Goal: Check status: Check status

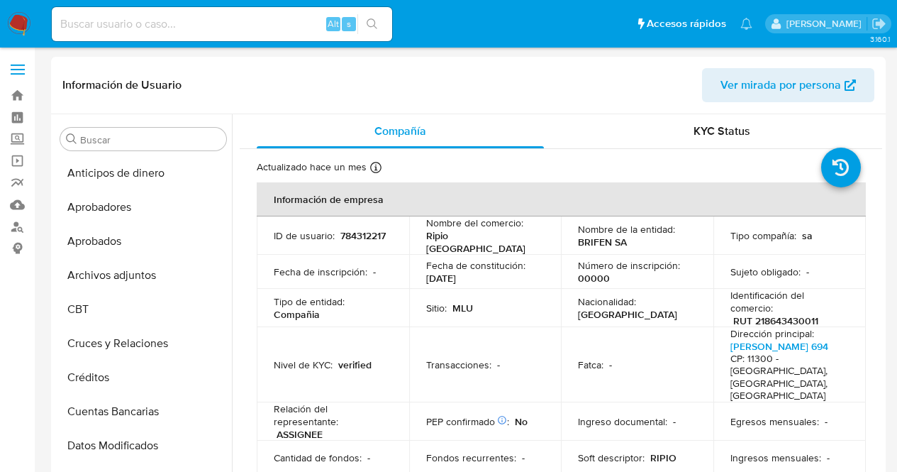
select select "10"
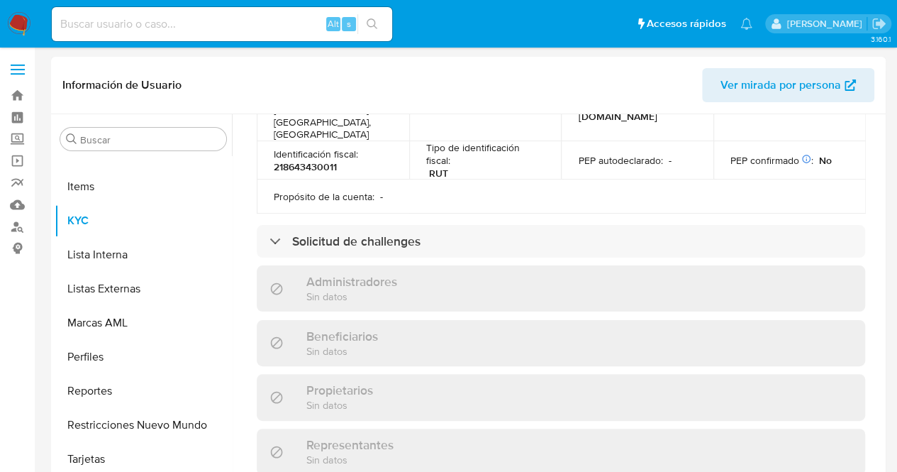
scroll to position [580, 0]
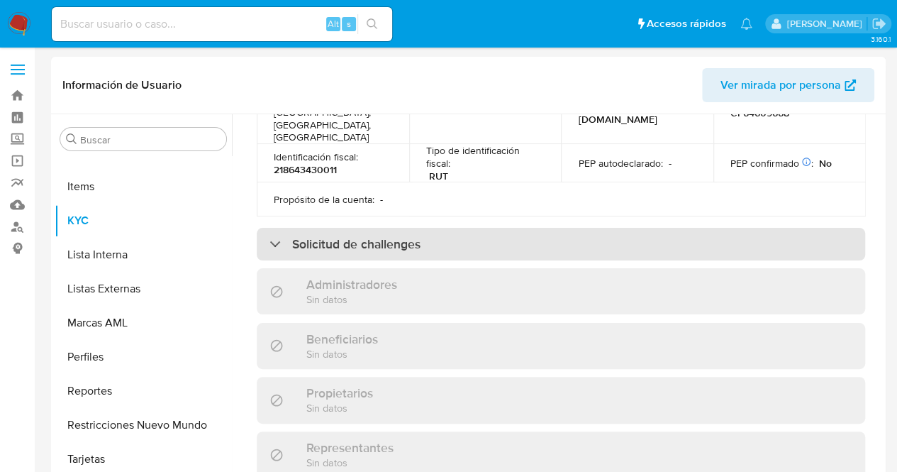
click at [644, 228] on div "Solicitud de challenges" at bounding box center [561, 244] width 608 height 33
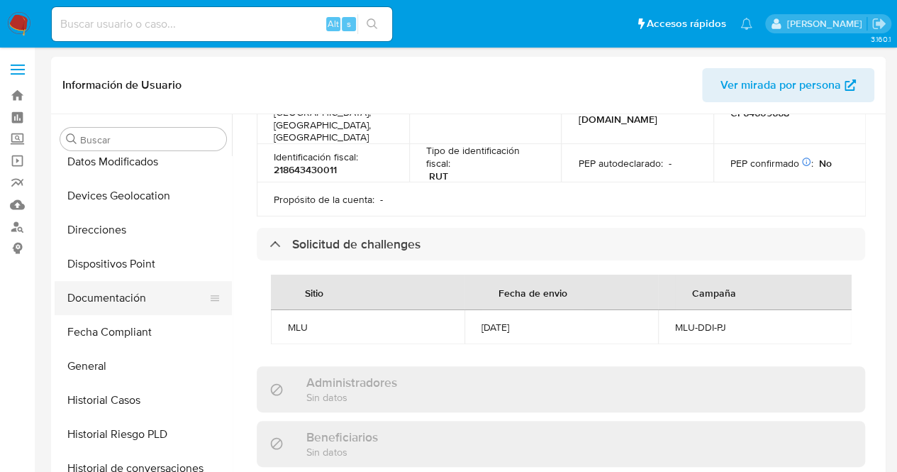
scroll to position [298, 0]
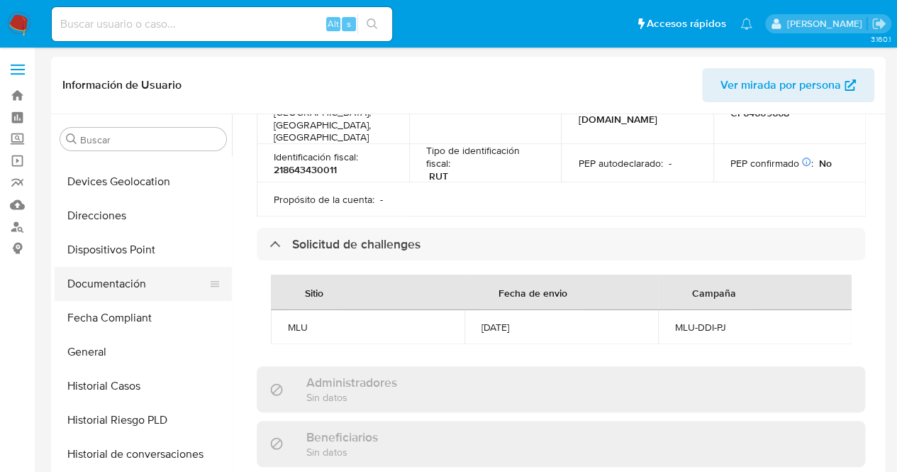
click at [138, 272] on button "Documentación" at bounding box center [138, 284] width 166 height 34
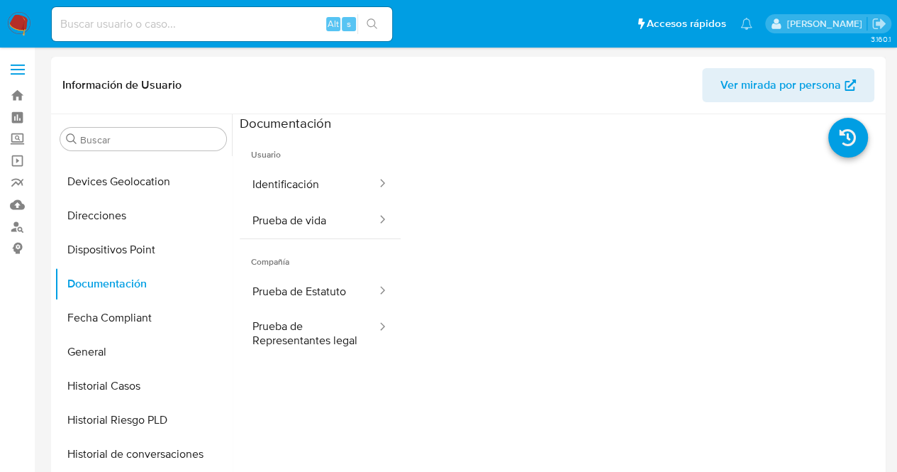
scroll to position [701, 0]
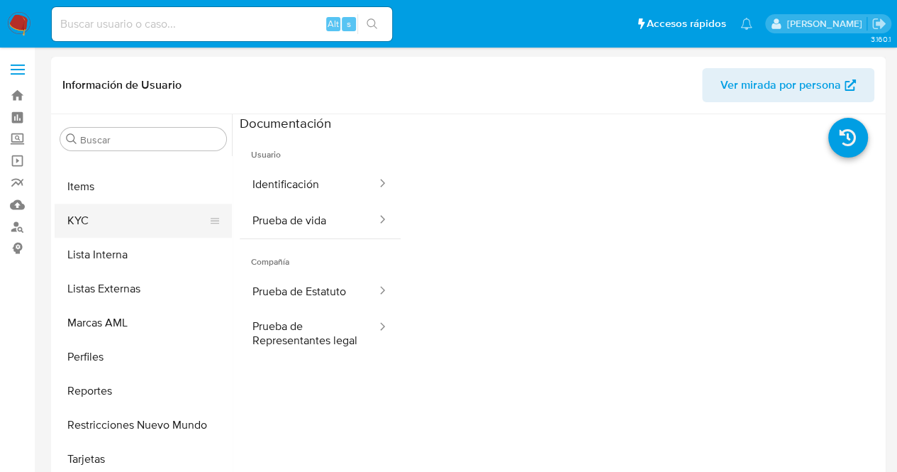
click at [104, 205] on button "KYC" at bounding box center [138, 221] width 166 height 34
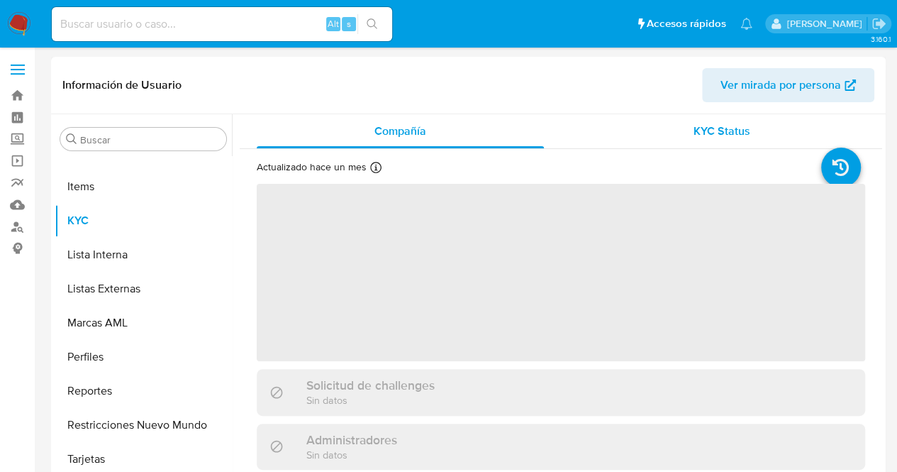
click at [723, 124] on span "KYC Status" at bounding box center [721, 131] width 57 height 16
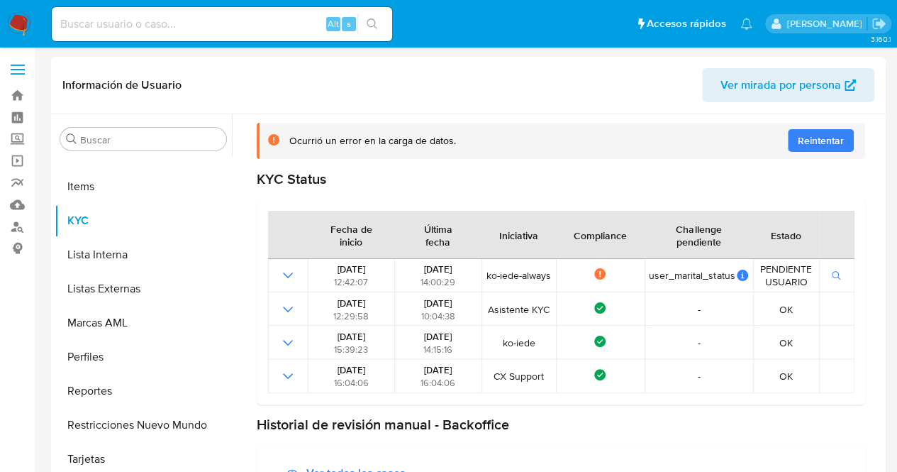
scroll to position [85, 0]
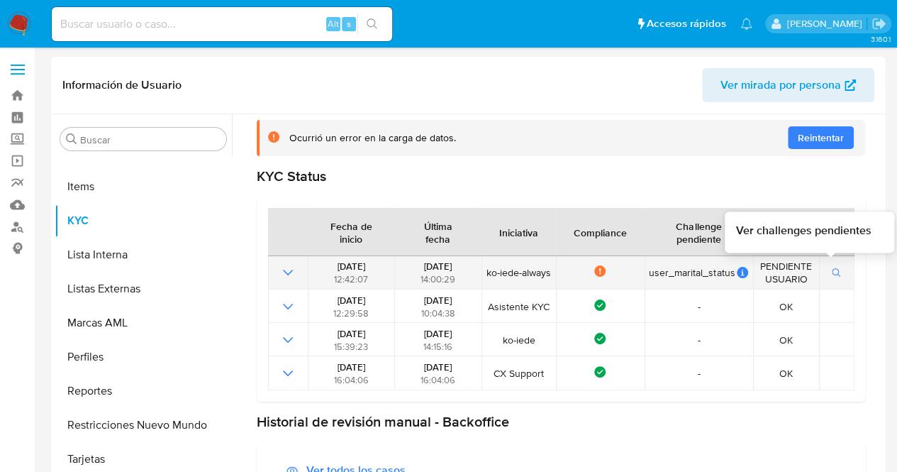
click at [832, 286] on td "Ver challenges pendientes" at bounding box center [836, 272] width 35 height 33
click at [832, 270] on icon "button" at bounding box center [836, 272] width 9 height 9
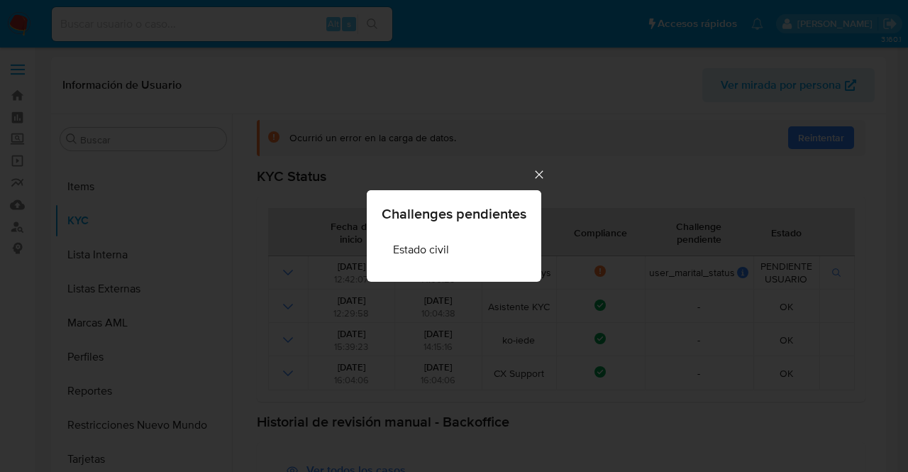
click at [539, 172] on icon "Cerrar" at bounding box center [539, 174] width 14 height 14
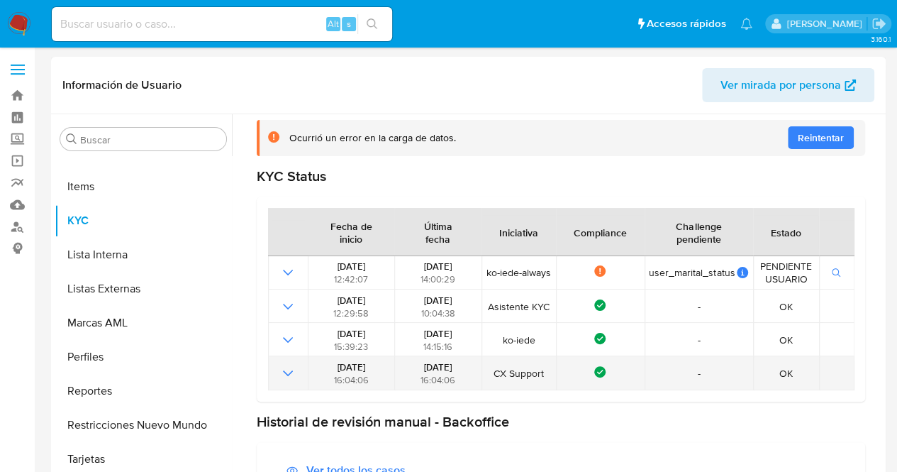
click at [614, 366] on div "Compliance" at bounding box center [599, 373] width 79 height 14
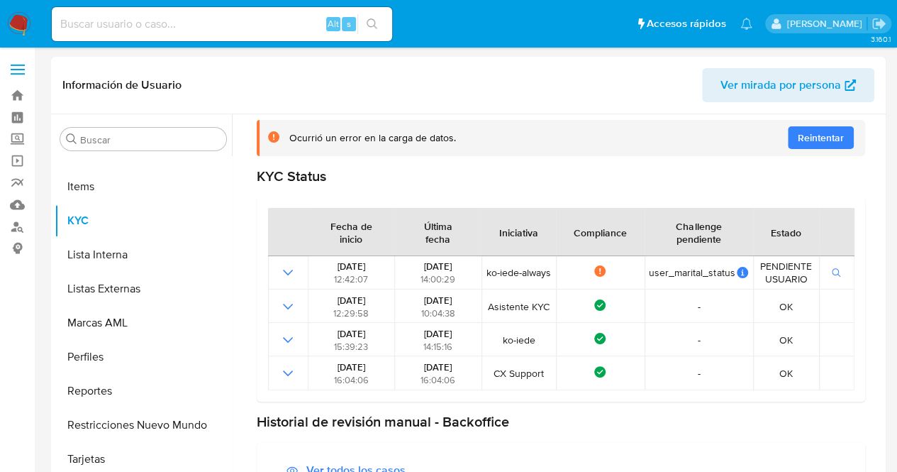
scroll to position [0, 0]
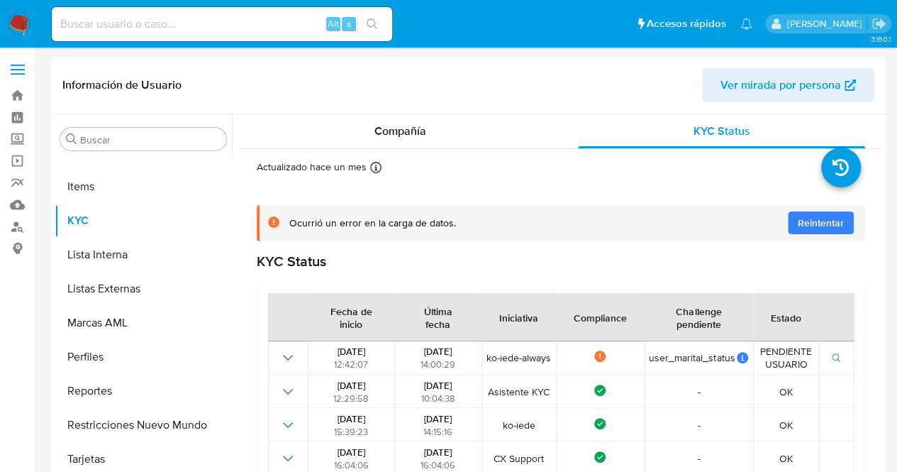
click at [463, 113] on div "Información de Usuario Ver mirada por persona" at bounding box center [468, 85] width 835 height 57
click at [468, 123] on div "Compañía" at bounding box center [400, 131] width 287 height 34
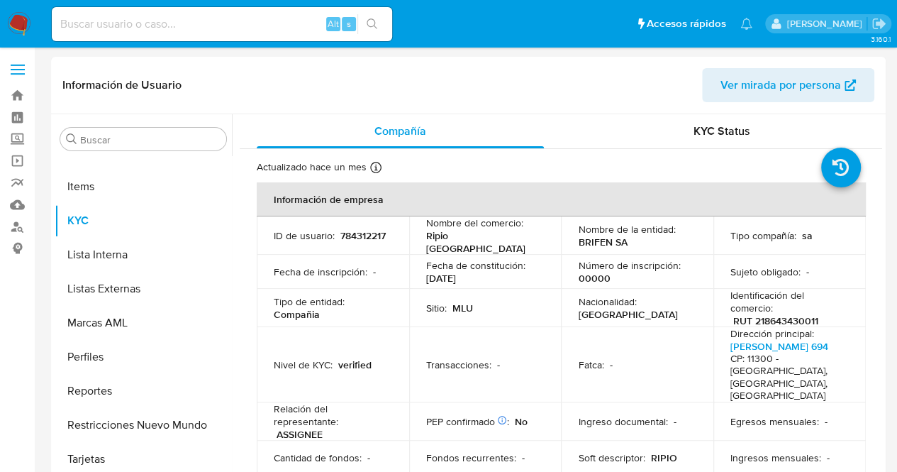
click at [545, 262] on td "Fecha de constitución : [DATE]" at bounding box center [485, 272] width 152 height 34
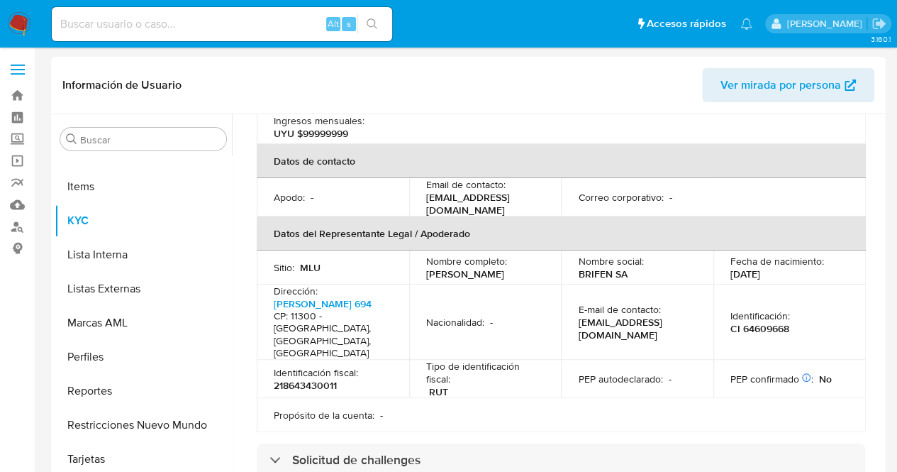
scroll to position [369, 0]
